Goal: Navigation & Orientation: Find specific page/section

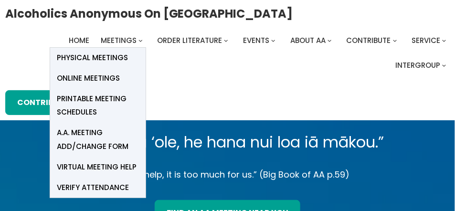
click at [87, 78] on span "Online Meetings" at bounding box center [88, 78] width 63 height 13
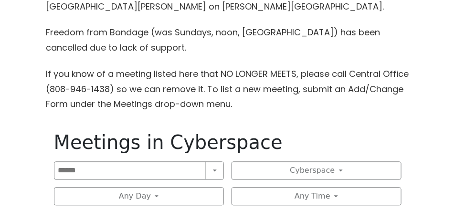
scroll to position [553, 0]
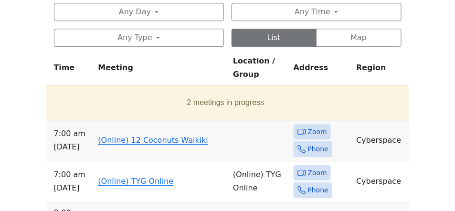
click at [130, 138] on link "(Online) 12 Coconuts Waikiki" at bounding box center [153, 140] width 110 height 9
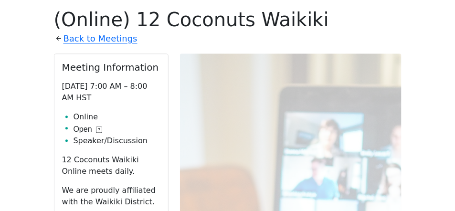
scroll to position [676, 0]
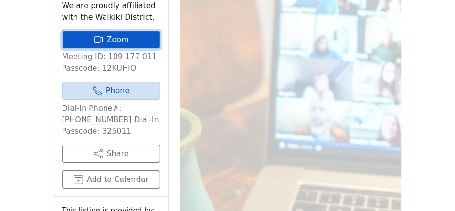
click at [115, 39] on link "Zoom" at bounding box center [111, 40] width 98 height 18
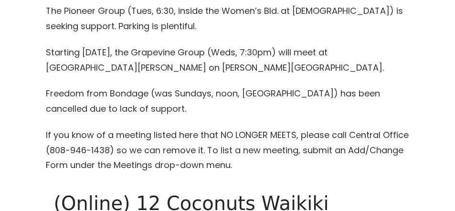
scroll to position [123, 0]
